Goal: Task Accomplishment & Management: Use online tool/utility

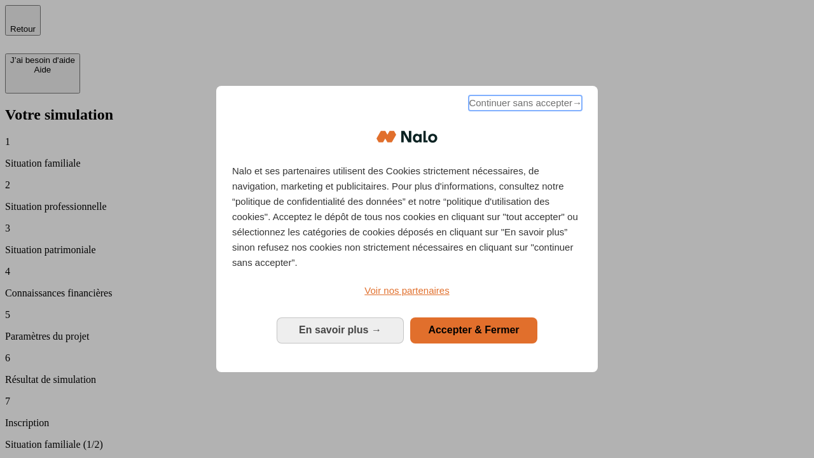
click at [524, 105] on span "Continuer sans accepter →" at bounding box center [525, 102] width 113 height 15
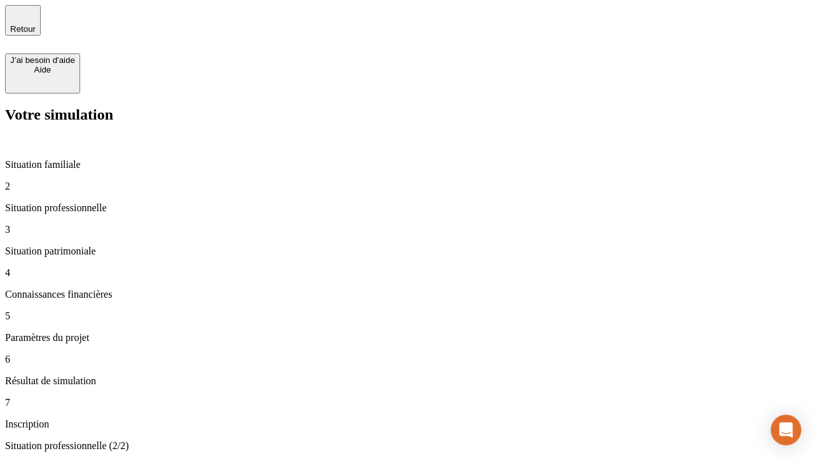
type input "30 000"
